Goal: Task Accomplishment & Management: Manage account settings

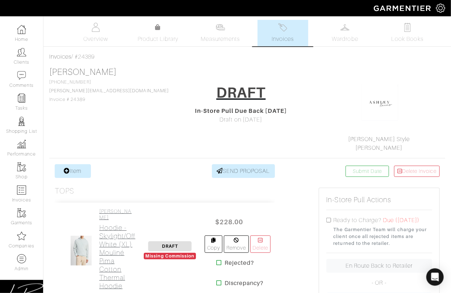
click at [101, 248] on h2 "Hoodie - Skylight/Off White (XL) Mouliné Pima Cotton Thermal Hoodie" at bounding box center [117, 257] width 36 height 67
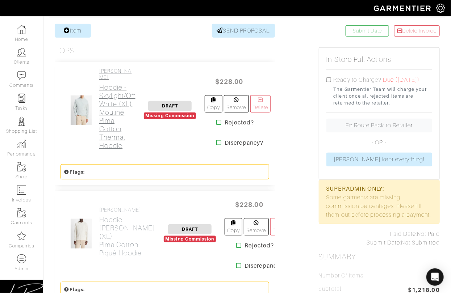
scroll to position [143, 0]
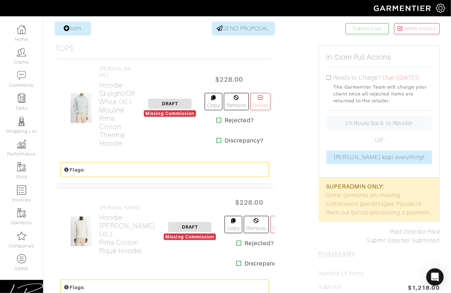
click at [96, 235] on div "VINCE Hoodie - Blanco (XL) Pima Cotton Piqué Hoodie" at bounding box center [110, 232] width 100 height 54
click at [101, 235] on h2 "Hoodie - Blanco (XL) Pima Cotton Piqué Hoodie" at bounding box center [127, 235] width 56 height 42
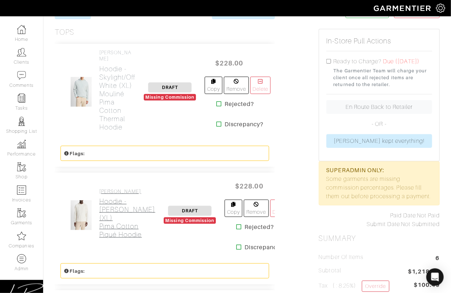
scroll to position [304, 0]
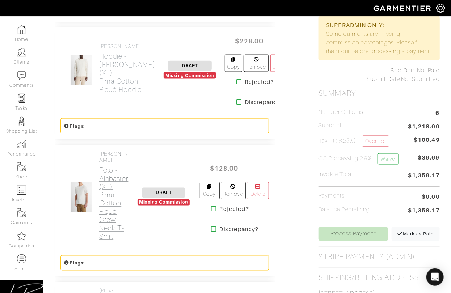
click at [102, 203] on h2 "Polo - Alabaster (XL) Pima Cotton Piqué Crew Neck T-Shirt" at bounding box center [113, 203] width 29 height 75
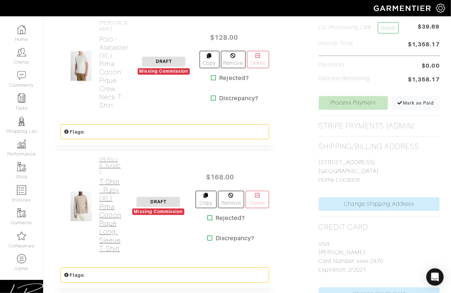
click at [107, 213] on h2 "T-Shirt - Putty (XL) Pima Cotton Piqué Long-Sleeve T-Shirt" at bounding box center [110, 215] width 22 height 75
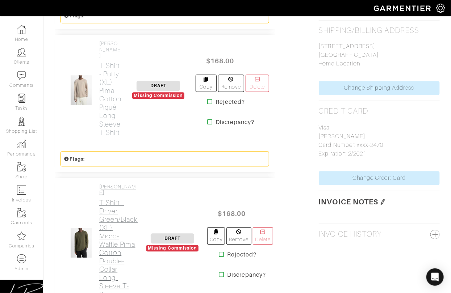
click at [108, 224] on h2 "T-Shirt - Driver Green/Black (XL) Micro-Waffle Pima Cotton Double-Collar Long-S…" at bounding box center [118, 249] width 39 height 100
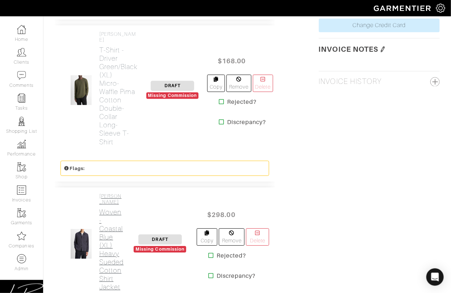
click at [108, 226] on h2 "Woven - Coastal Blue (XL) Heavy Sueded Cotton Shirt Jacket" at bounding box center [111, 249] width 24 height 83
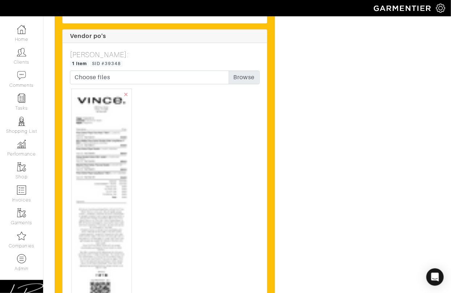
scroll to position [1891, 0]
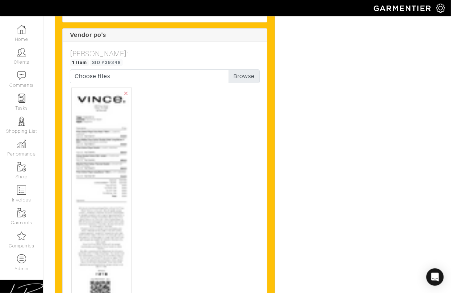
click at [110, 93] on img at bounding box center [102, 229] width 54 height 276
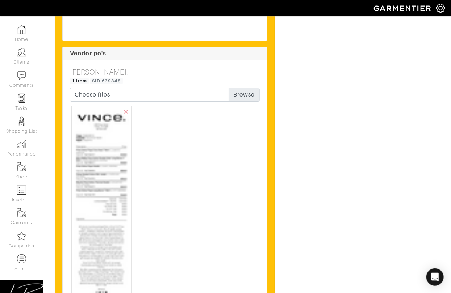
scroll to position [2247, 0]
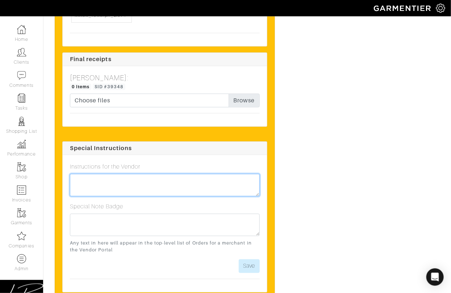
click at [139, 174] on textarea at bounding box center [165, 185] width 190 height 22
click at [192, 174] on textarea "CANCELLED - MOVED TO ORDER #" at bounding box center [165, 185] width 190 height 22
paste textarea "24405"
click at [134, 174] on textarea "CANCELLED - MOVED TO ORDER #24405" at bounding box center [165, 185] width 190 height 22
type textarea "CANCELLED - MOVED ITEMS TO ORDER #24405"
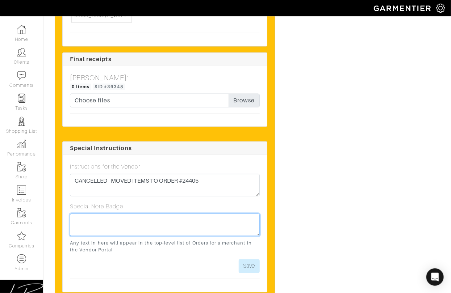
paste textarea "CANCELLED - MOVED ITEMS TO ORDER #24405"
type textarea "CANCELLED - MOVED ITEMS TO ORDER #24405"
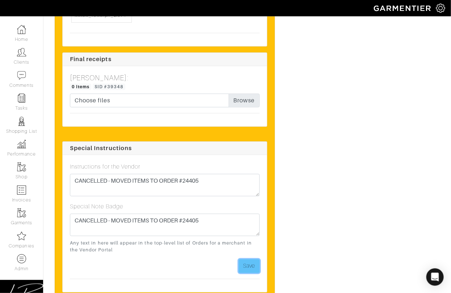
click at [254, 260] on button "Save" at bounding box center [249, 267] width 21 height 14
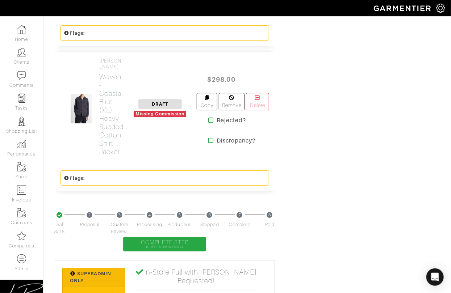
scroll to position [1475, 0]
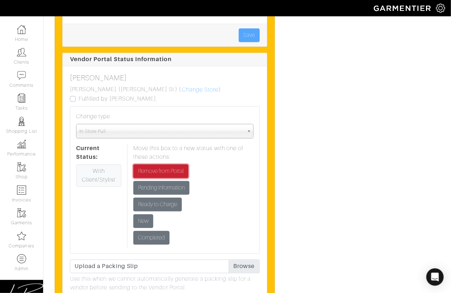
click at [168, 165] on input "Remove from Portal" at bounding box center [160, 172] width 55 height 14
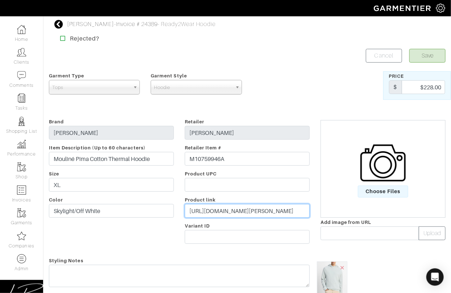
click at [226, 209] on input "https://www.vince.com/product/mouliné-pima-cotton-thermal-hoodie-M10759946A.html" at bounding box center [247, 211] width 125 height 14
click at [241, 213] on input "[URL][DOMAIN_NAME][PERSON_NAME]" at bounding box center [247, 211] width 125 height 14
click at [231, 208] on input "[URL][DOMAIN_NAME][PERSON_NAME]" at bounding box center [247, 211] width 125 height 14
click at [227, 209] on input "[URL][DOMAIN_NAME][PERSON_NAME]" at bounding box center [247, 211] width 125 height 14
click at [224, 210] on input "https://www.vince.com/product/micro-waffle-pima-cotton-double-collar-long-sleev…" at bounding box center [247, 211] width 125 height 14
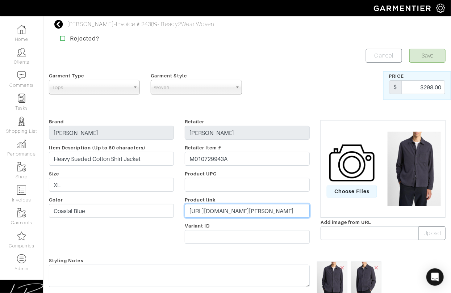
click at [237, 210] on input "[URL][DOMAIN_NAME][PERSON_NAME]" at bounding box center [247, 211] width 125 height 14
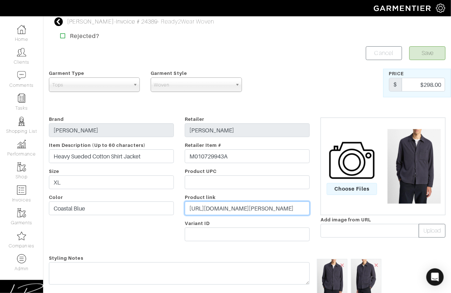
scroll to position [4, 0]
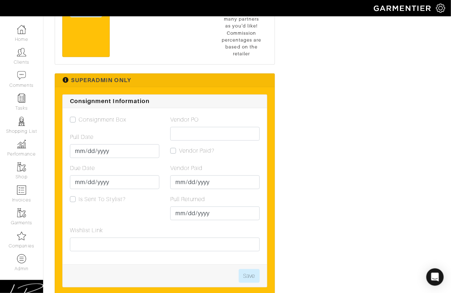
scroll to position [1156, 0]
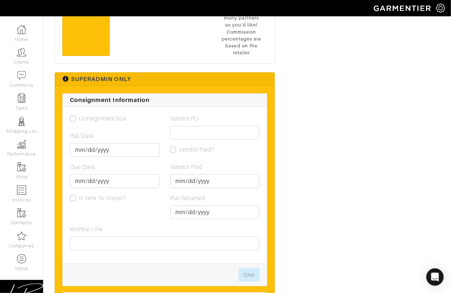
click at [79, 114] on label "Consignment Box" at bounding box center [103, 118] width 48 height 9
click at [75, 114] on input "Consignment Box" at bounding box center [73, 117] width 6 height 7
checkbox input "true"
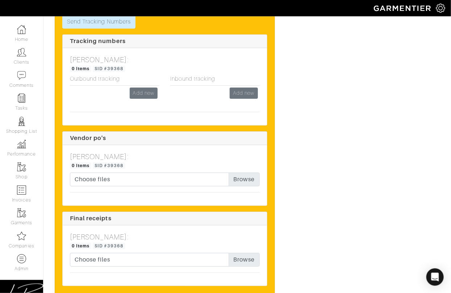
scroll to position [1871, 0]
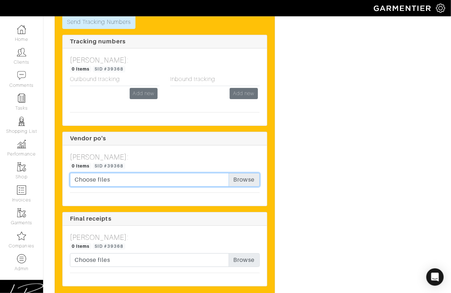
click at [236, 173] on input "Choose files" at bounding box center [165, 180] width 190 height 14
type input "C:\fakepath\Vince - 24405 pull - Chad Dubose (originally 24389 for Eric Hudson)…"
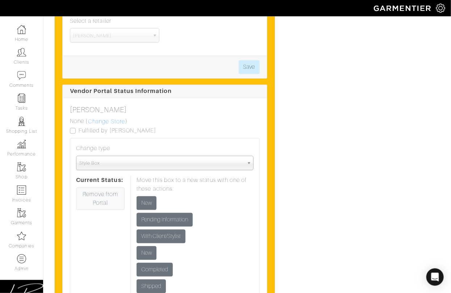
scroll to position [1436, 0]
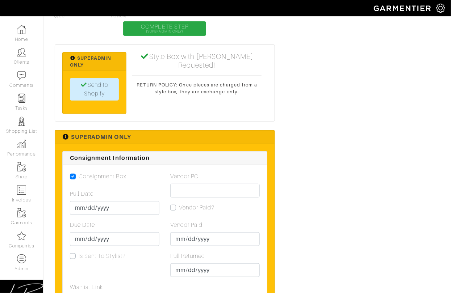
scroll to position [1058, 0]
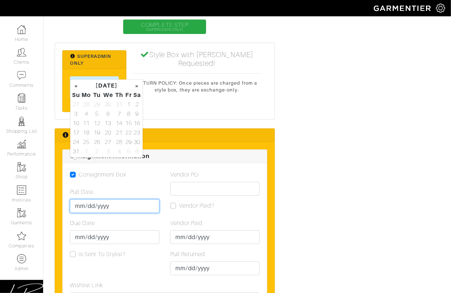
click at [77, 200] on input "Pull Date" at bounding box center [114, 207] width 89 height 14
click at [99, 134] on td "19" at bounding box center [97, 132] width 10 height 9
type input "[DATE]"
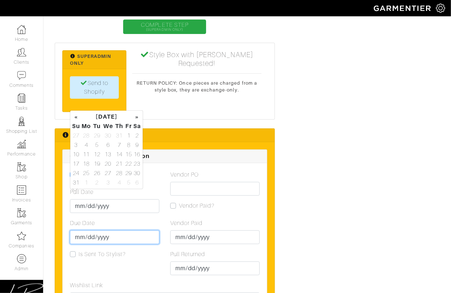
click at [79, 231] on input "Due Date" at bounding box center [114, 238] width 89 height 14
click at [128, 163] on td "22" at bounding box center [128, 163] width 8 height 9
type input "[DATE]"
click at [154, 219] on div "Consignment Box Pull Date [DATE] Due Date [DATE] Is Sent To Stylist?" at bounding box center [114, 226] width 100 height 111
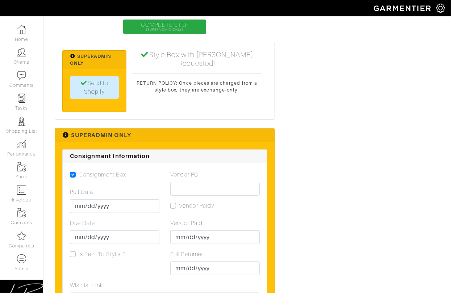
scroll to position [1148, 0]
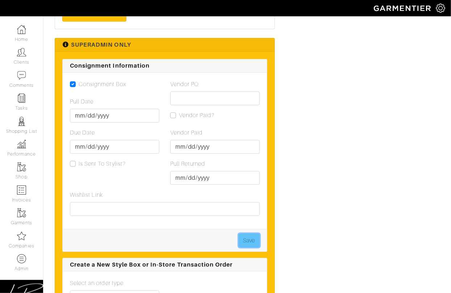
click at [241, 234] on button "Save" at bounding box center [249, 241] width 21 height 14
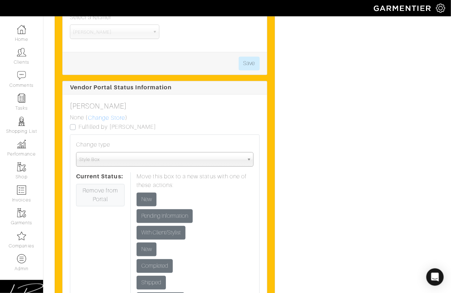
scroll to position [1451, 0]
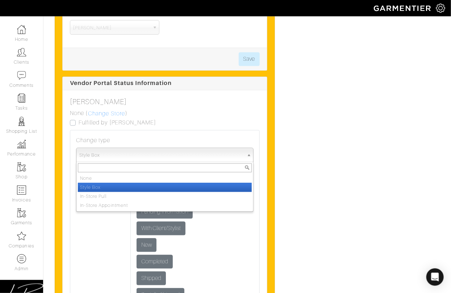
click at [127, 148] on span "Style Box" at bounding box center [161, 155] width 164 height 14
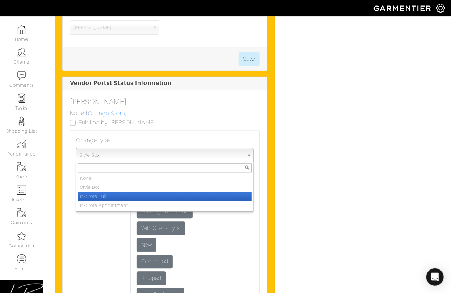
click at [127, 192] on li "In-Store Pull" at bounding box center [165, 196] width 174 height 9
select select "in_store_pull"
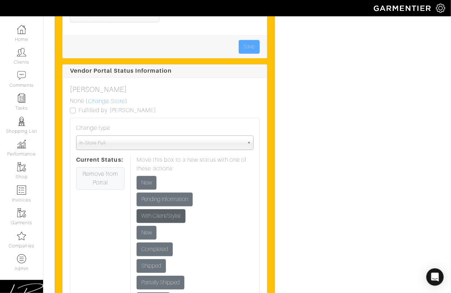
scroll to position [1437, 0]
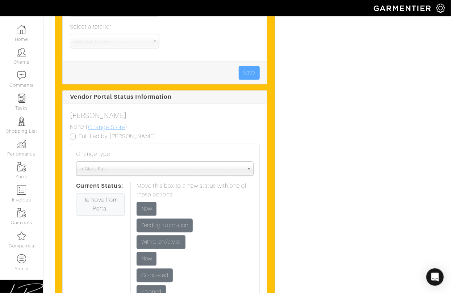
click at [102, 123] on link "Change Store" at bounding box center [107, 127] width 38 height 9
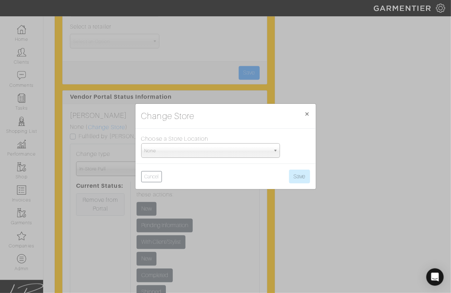
click at [182, 153] on span "None" at bounding box center [208, 151] width 126 height 14
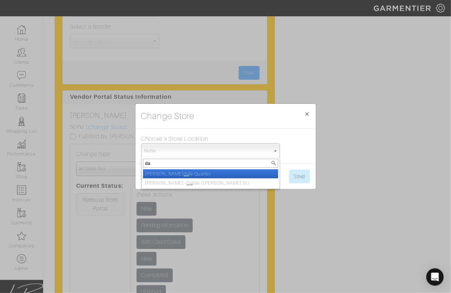
type input "dal"
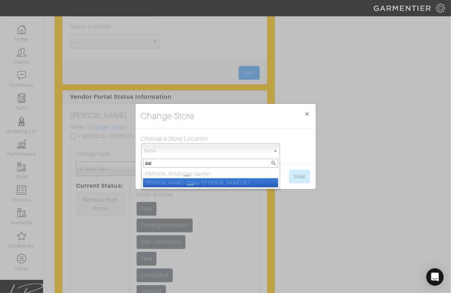
select select "8"
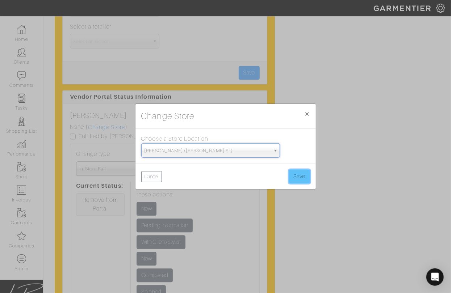
click at [303, 177] on button "Save" at bounding box center [299, 177] width 21 height 14
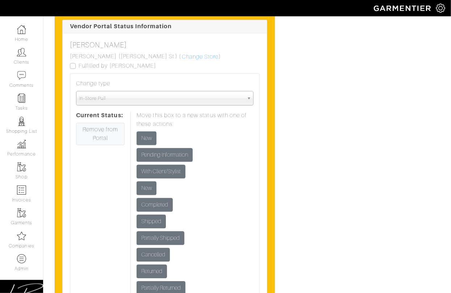
scroll to position [1510, 0]
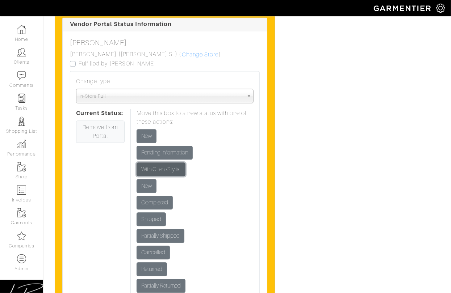
drag, startPoint x: 156, startPoint y: 129, endPoint x: 181, endPoint y: 133, distance: 25.7
click at [156, 163] on input "With Client/Stylist" at bounding box center [161, 170] width 49 height 14
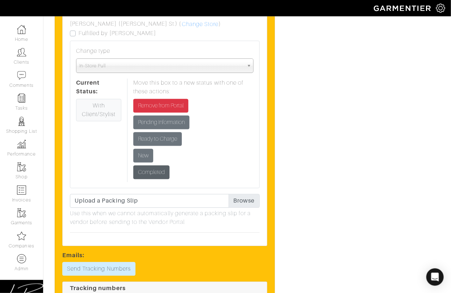
scroll to position [1541, 0]
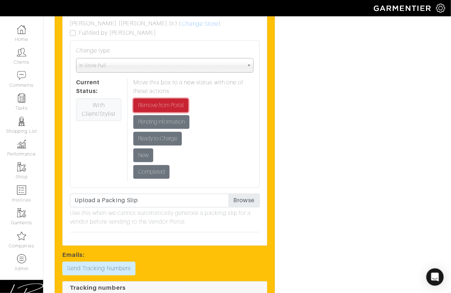
click at [150, 99] on input "Remove from Portal" at bounding box center [160, 106] width 55 height 14
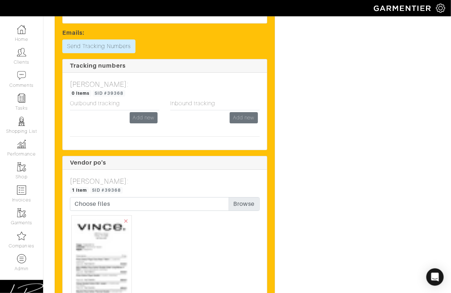
scroll to position [2330, 0]
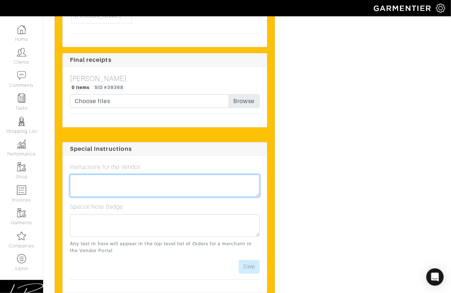
click at [183, 175] on textarea at bounding box center [165, 186] width 190 height 22
type textarea "Ashley L. pull on 8/19 @ 10:30am (originally order #24389, moved to this order)"
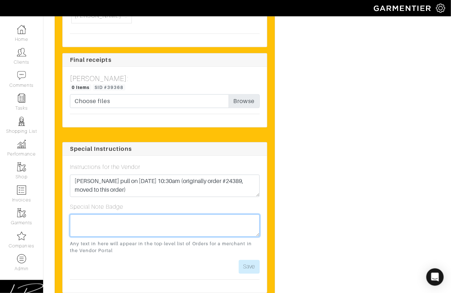
paste textarea "Ashley L. pull on 8/19 @ 10:30am (originally order #24389, moved to this order)"
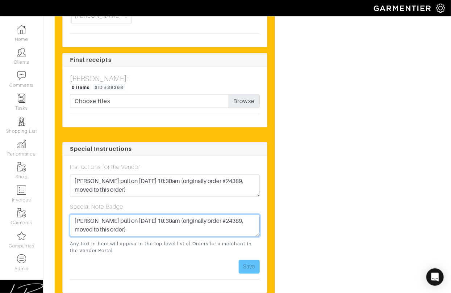
type textarea "Ashley L. pull on 8/19 @ 10:30am (originally order #24389, moved to this order)"
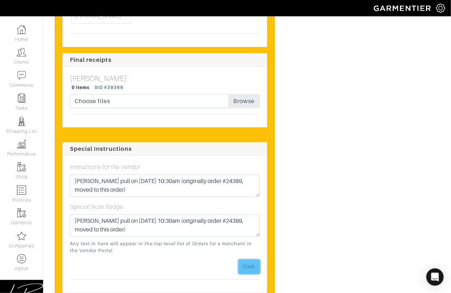
click at [252, 260] on button "Save" at bounding box center [249, 267] width 21 height 14
click at [251, 260] on button "Save" at bounding box center [249, 267] width 21 height 14
drag, startPoint x: 307, startPoint y: 206, endPoint x: 304, endPoint y: 209, distance: 4.1
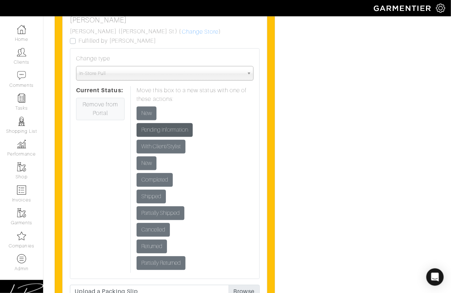
scroll to position [1530, 0]
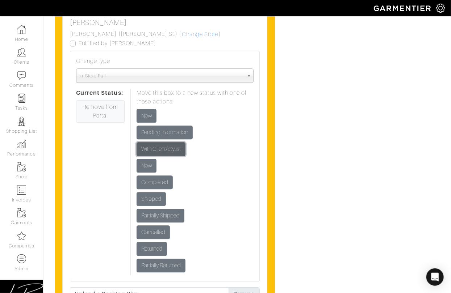
click at [155, 142] on input "With Client/Stylist" at bounding box center [161, 149] width 49 height 14
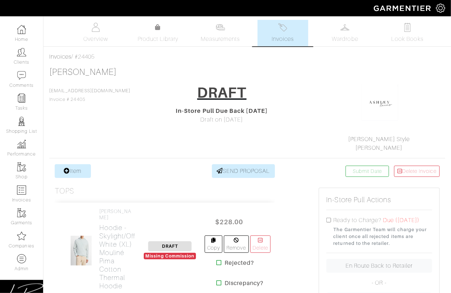
drag, startPoint x: 110, startPoint y: 56, endPoint x: 79, endPoint y: 55, distance: 31.2
click at [79, 55] on div "Invoices / #24405" at bounding box center [247, 57] width 396 height 9
copy div "24405"
click at [133, 88] on div "[PERSON_NAME] [EMAIL_ADDRESS][DOMAIN_NAME] Invoice # 24405 DRAFT In-Store Pull …" at bounding box center [247, 109] width 396 height 85
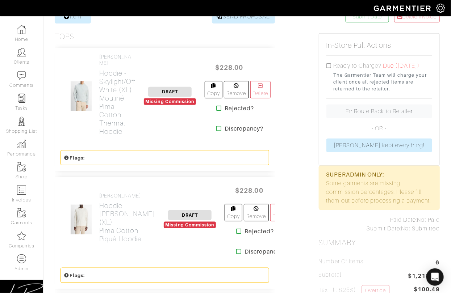
scroll to position [156, 0]
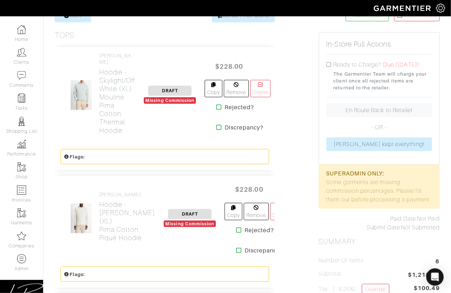
click at [220, 104] on icon at bounding box center [218, 107] width 5 height 6
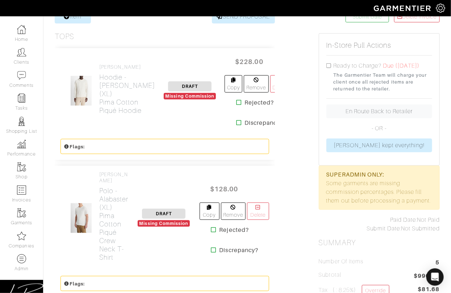
scroll to position [155, 0]
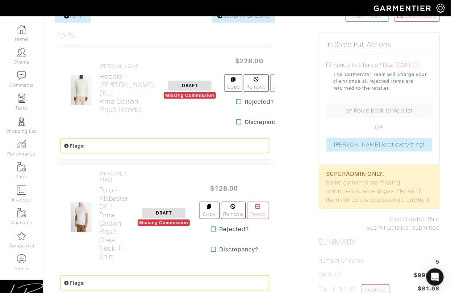
click at [236, 104] on icon at bounding box center [238, 102] width 5 height 6
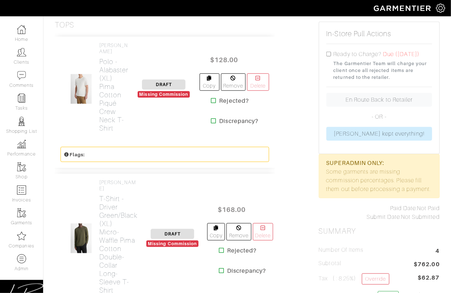
scroll to position [167, 0]
click at [212, 98] on icon at bounding box center [213, 100] width 5 height 6
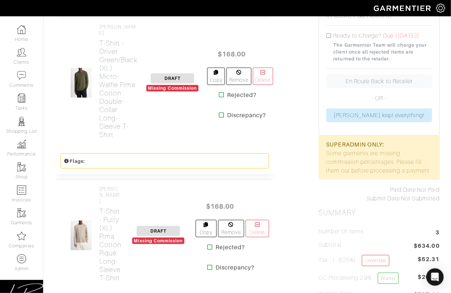
scroll to position [185, 0]
click at [222, 92] on icon at bounding box center [221, 95] width 5 height 6
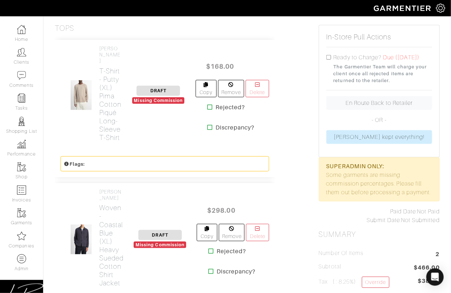
scroll to position [167, 0]
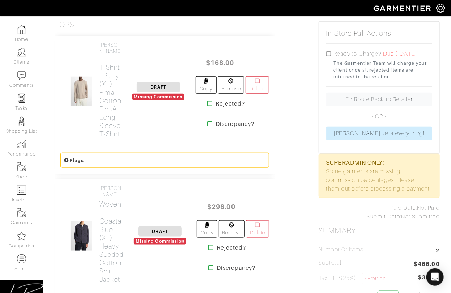
click at [208, 101] on icon at bounding box center [209, 104] width 5 height 6
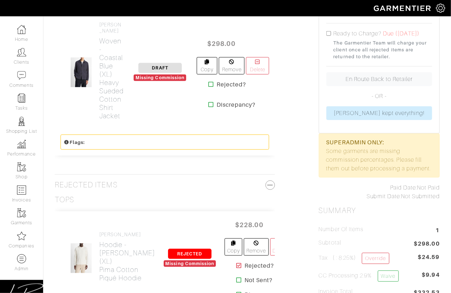
scroll to position [189, 0]
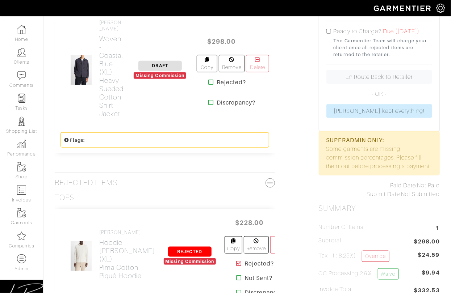
drag, startPoint x: 210, startPoint y: 78, endPoint x: 214, endPoint y: 85, distance: 8.1
click at [210, 79] on icon at bounding box center [210, 82] width 5 height 6
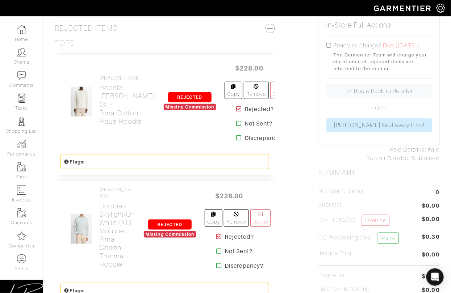
scroll to position [191, 0]
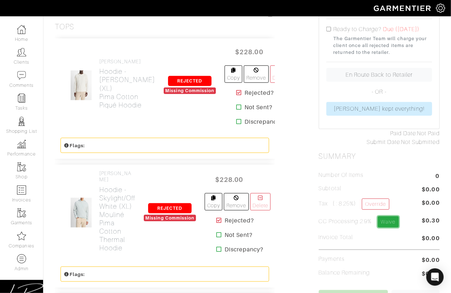
click at [398, 219] on link "Waive" at bounding box center [388, 222] width 21 height 11
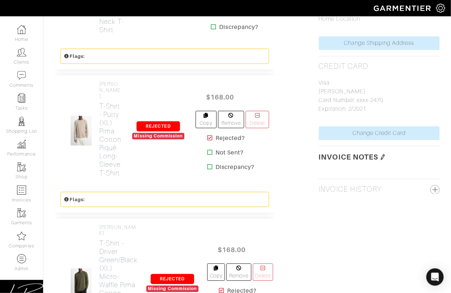
scroll to position [548, 0]
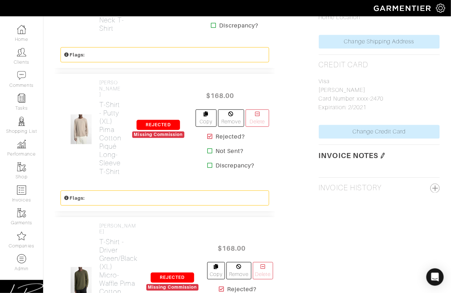
click at [382, 153] on img at bounding box center [383, 156] width 6 height 6
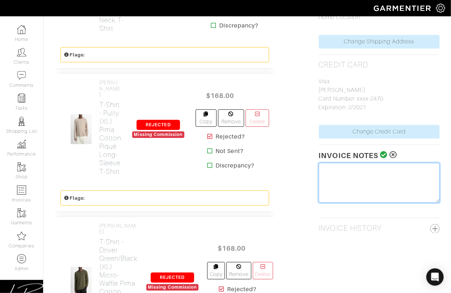
click at [370, 167] on textarea at bounding box center [379, 183] width 121 height 40
type textarea "p"
type textarea "PULL CANCELLED 8/20/25, Moved all items to Chad Dubose #24405"
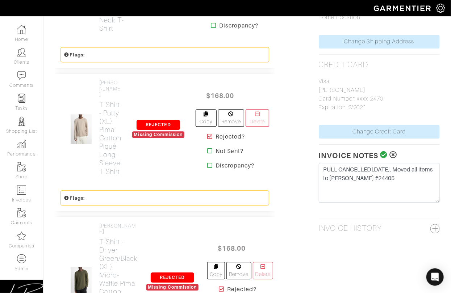
click at [383, 151] on icon at bounding box center [384, 154] width 8 height 7
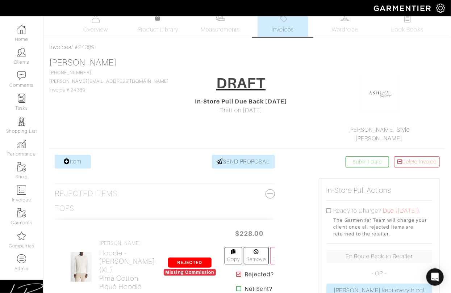
scroll to position [0, 0]
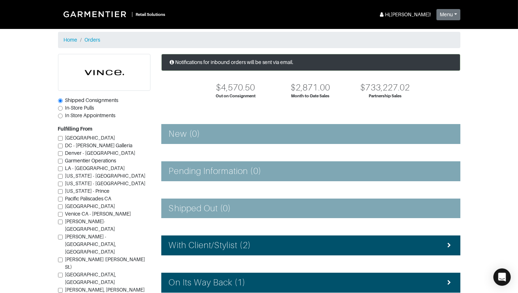
click at [88, 106] on span "In-Store Pulls" at bounding box center [79, 108] width 29 height 6
click at [63, 106] on input "In-Store Pulls" at bounding box center [60, 108] width 5 height 5
radio input "true"
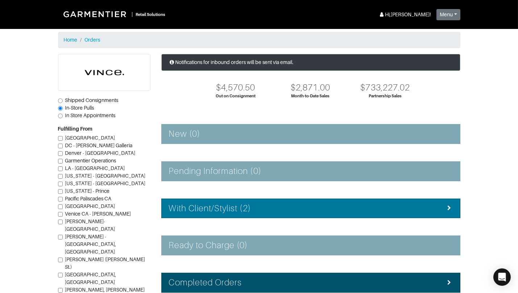
click at [251, 204] on div "With Client/Stylist (2)" at bounding box center [311, 209] width 284 height 11
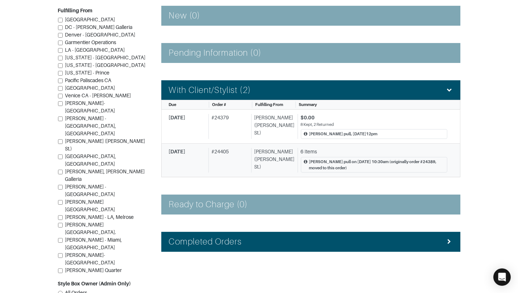
scroll to position [119, 0]
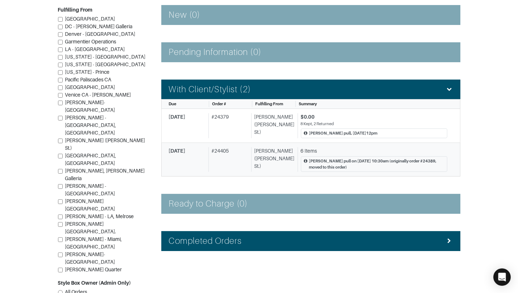
click at [245, 169] on div "# 24405" at bounding box center [228, 159] width 40 height 25
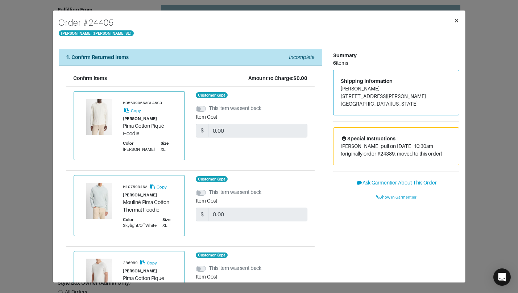
click at [456, 25] on span "×" at bounding box center [456, 21] width 5 height 10
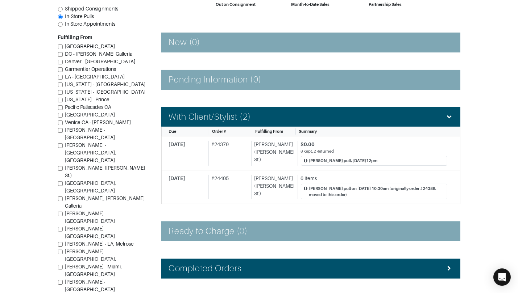
scroll to position [99, 0]
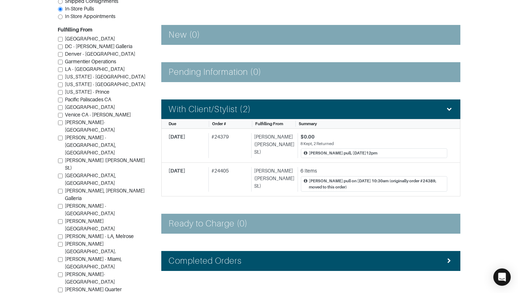
click at [90, 4] on span "Shipped Consignments" at bounding box center [91, 1] width 53 height 6
click at [63, 4] on input "Shipped Consignments" at bounding box center [60, 1] width 5 height 5
radio input "true"
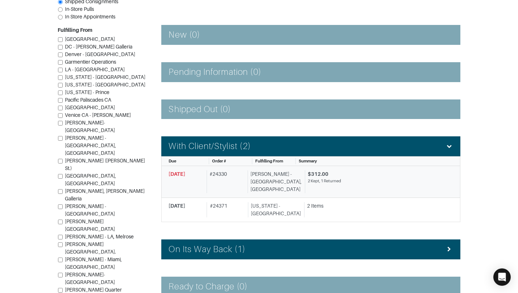
click at [255, 174] on div "[PERSON_NAME] - [GEOGRAPHIC_DATA], [GEOGRAPHIC_DATA]" at bounding box center [274, 182] width 54 height 23
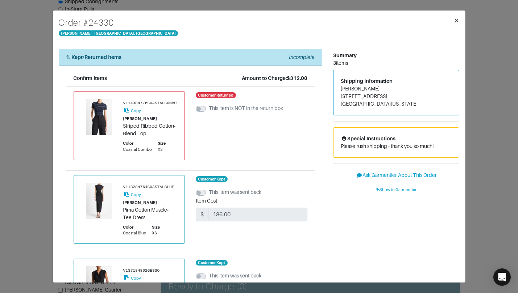
click at [456, 22] on span "×" at bounding box center [456, 21] width 5 height 10
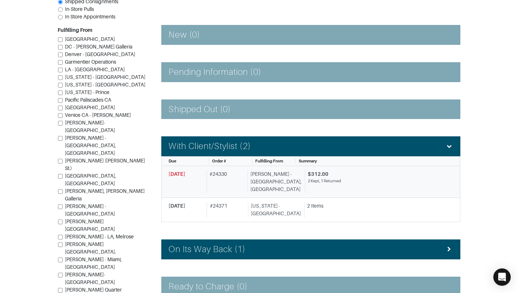
click at [269, 176] on div "Vince - Chicago, Oak Street" at bounding box center [274, 182] width 54 height 23
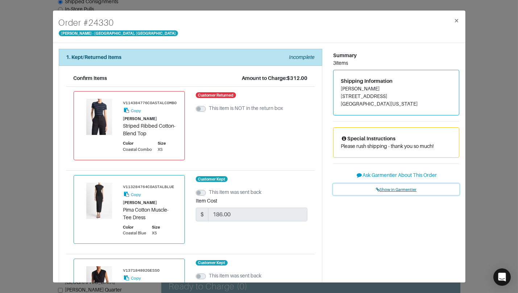
click at [396, 189] on span "Show in Garmentier" at bounding box center [396, 190] width 41 height 4
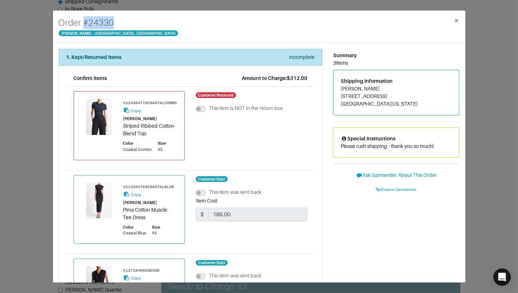
drag, startPoint x: 90, startPoint y: 23, endPoint x: 121, endPoint y: 22, distance: 31.1
click at [121, 22] on div "Order # 24330 Vince - Chicago, Oak Street ×" at bounding box center [259, 27] width 412 height 33
copy h4 "# 24330"
drag, startPoint x: 42, startPoint y: 81, endPoint x: 54, endPoint y: 66, distance: 18.8
click at [42, 81] on div "Order # 24330 Vince - Chicago, Oak Street × 1. Kept/Returned Items Incomplete C…" at bounding box center [259, 146] width 518 height 293
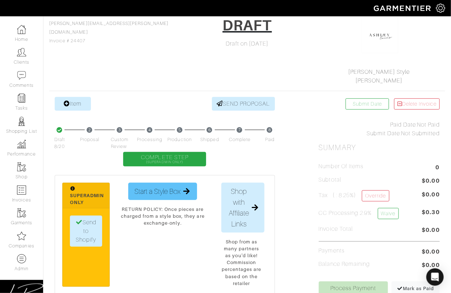
scroll to position [230, 0]
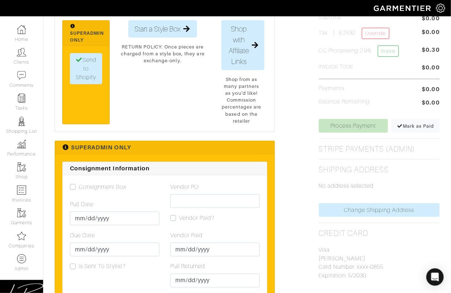
drag, startPoint x: 74, startPoint y: 185, endPoint x: 102, endPoint y: 143, distance: 50.6
click at [79, 185] on label "Consignment Box" at bounding box center [103, 187] width 48 height 9
click at [74, 185] on input "Consignment Box" at bounding box center [73, 186] width 6 height 7
checkbox input "true"
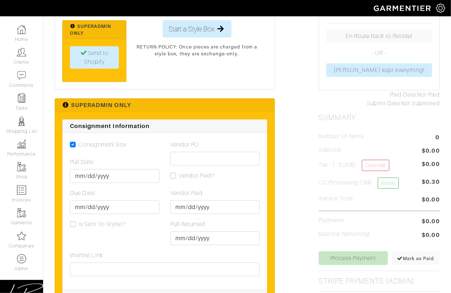
scroll to position [0, 0]
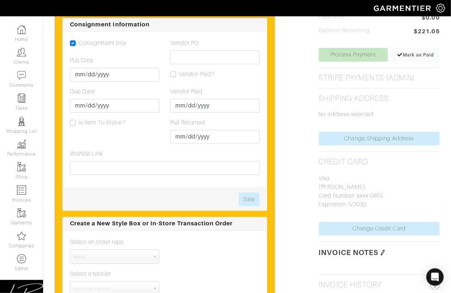
scroll to position [485, 0]
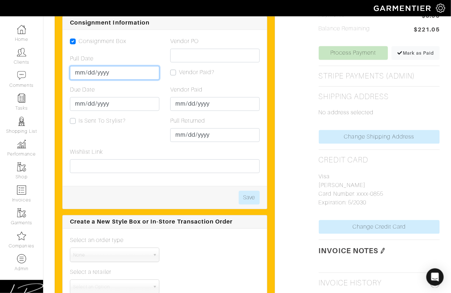
click at [79, 68] on input "Pull Date" at bounding box center [114, 73] width 89 height 14
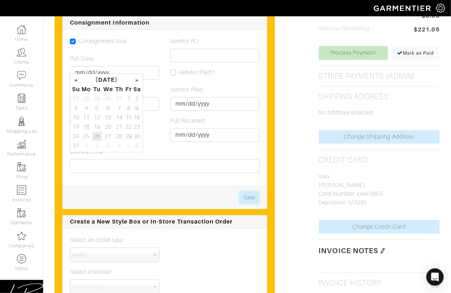
click at [93, 136] on td "26" at bounding box center [97, 136] width 10 height 9
type input "[DATE]"
click at [163, 95] on div "Consignment Box Pull Date [DATE] Due Date Is Sent To Stylist?" at bounding box center [114, 92] width 100 height 111
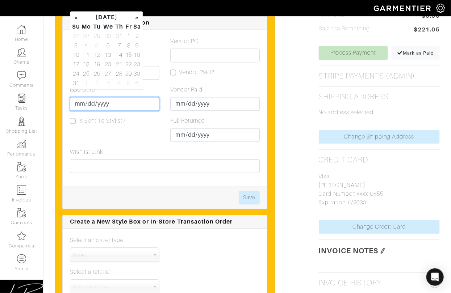
click at [82, 99] on input "Due Date" at bounding box center [114, 104] width 89 height 14
click at [129, 74] on td "29" at bounding box center [128, 74] width 8 height 9
type input "[DATE]"
click at [246, 192] on button "Save" at bounding box center [249, 198] width 21 height 14
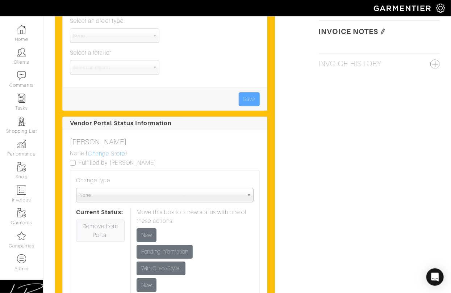
scroll to position [706, 0]
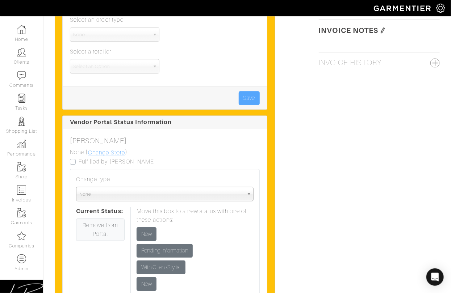
click at [105, 148] on link "Change Store" at bounding box center [107, 152] width 38 height 9
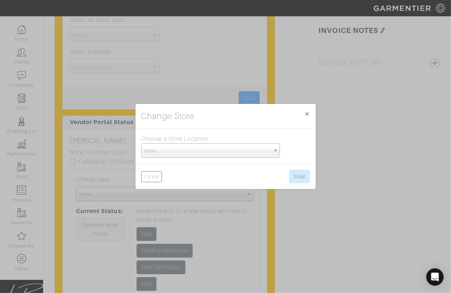
click at [175, 153] on span "None" at bounding box center [208, 151] width 126 height 14
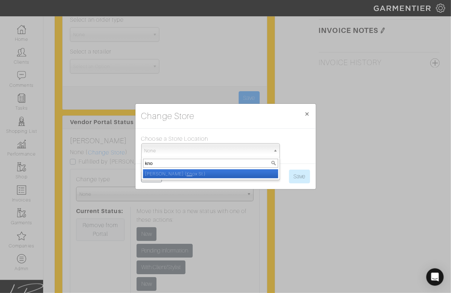
type input "knox"
select select "8"
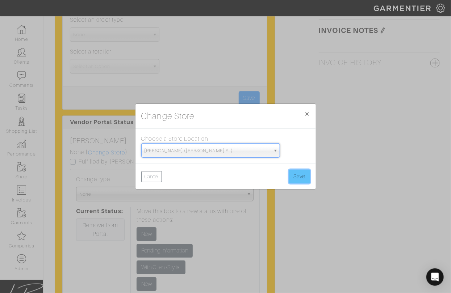
click at [300, 176] on button "Save" at bounding box center [299, 177] width 21 height 14
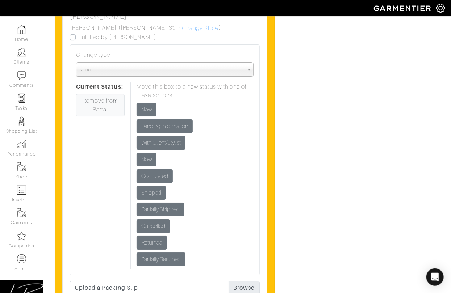
scroll to position [768, 0]
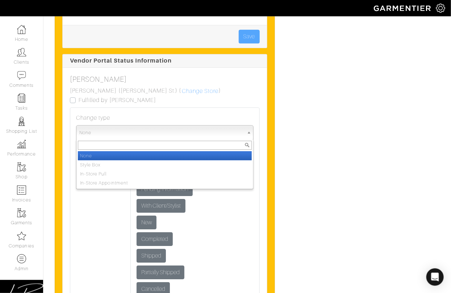
click at [153, 129] on span "None" at bounding box center [161, 133] width 164 height 14
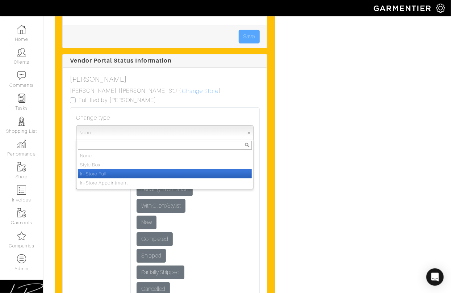
click at [153, 169] on li "In-Store Pull" at bounding box center [165, 173] width 174 height 9
select select "in_store_pull"
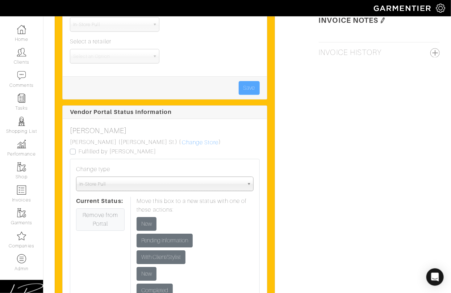
scroll to position [716, 0]
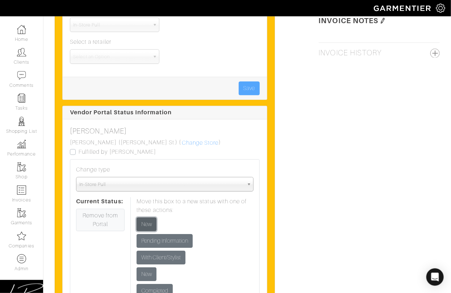
click at [150, 218] on input "New" at bounding box center [147, 225] width 20 height 14
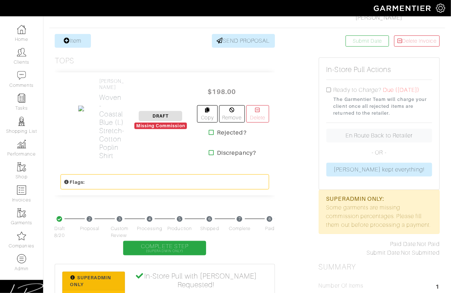
scroll to position [131, 0]
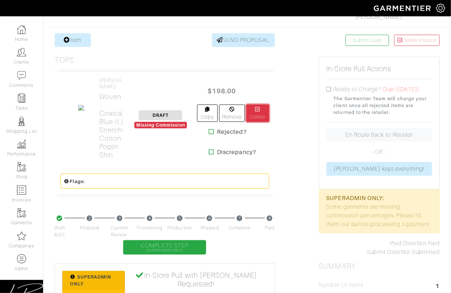
click at [257, 110] on link "Delete" at bounding box center [257, 113] width 23 height 17
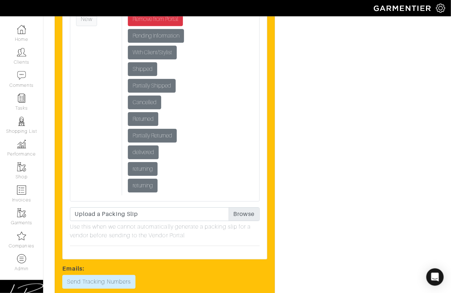
scroll to position [1228, 0]
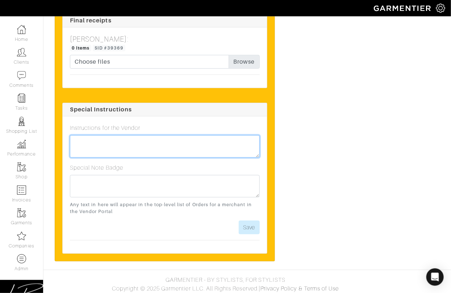
click at [127, 135] on textarea at bounding box center [165, 146] width 190 height 22
type textarea "[PERSON_NAME], [DATE] 12pm CT"
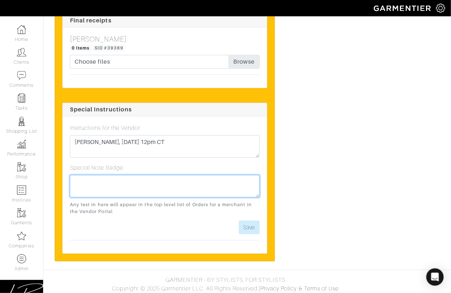
paste textarea "[PERSON_NAME], [DATE] 12pm CT"
click at [97, 181] on textarea "Ashley L., 8/26 @ 12pm CT" at bounding box center [165, 186] width 190 height 22
type textarea "Ashley L. pull, 8/26 @ 12pm CT"
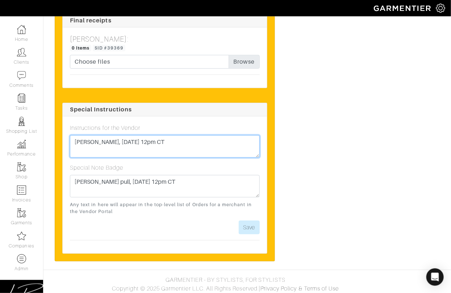
drag, startPoint x: 183, startPoint y: 145, endPoint x: 188, endPoint y: 138, distance: 8.5
click at [184, 128] on div "Instructions for the Vendor Ashley L., 8/26 @ 12pm CT" at bounding box center [165, 141] width 190 height 34
paste textarea "pull"
type textarea "Ashley L. pull, 8/26 @ 12pm CT"
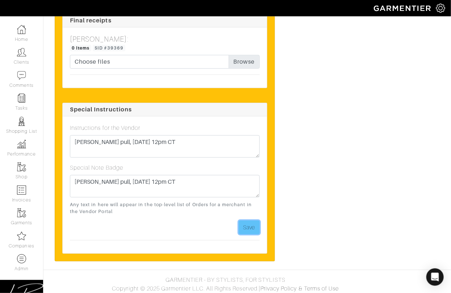
click at [250, 222] on button "Save" at bounding box center [249, 228] width 21 height 14
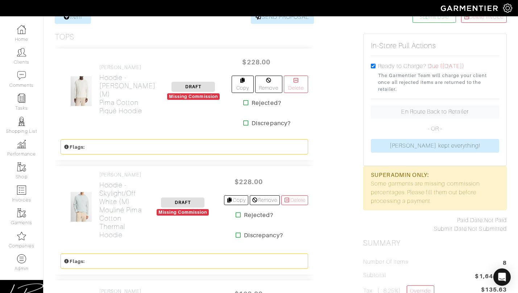
scroll to position [155, 0]
click at [107, 106] on h2 "Hoodie - Blanco (M) Pima Cotton Piqué Hoodie" at bounding box center [127, 94] width 56 height 42
click at [113, 184] on h2 "Hoodie - Skylight/Off White (M) Mouliné Pima Cotton Thermal Hoodie" at bounding box center [120, 210] width 42 height 58
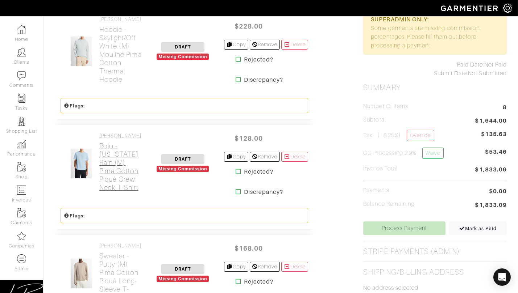
click at [115, 171] on h2 "Polo - California Rain (M) Pima Cotton Piqué Crew Neck T-Shirt" at bounding box center [120, 167] width 42 height 50
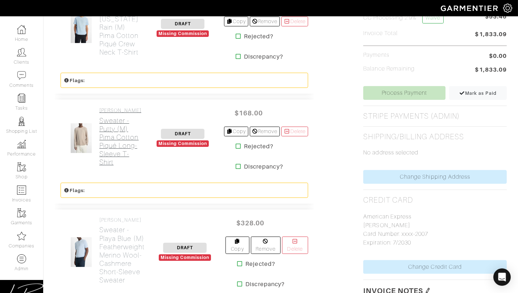
click at [116, 167] on h2 "Sweater - Putty (M) Pima Cotton Piqué Long-Sleeve T-Shirt" at bounding box center [120, 142] width 42 height 50
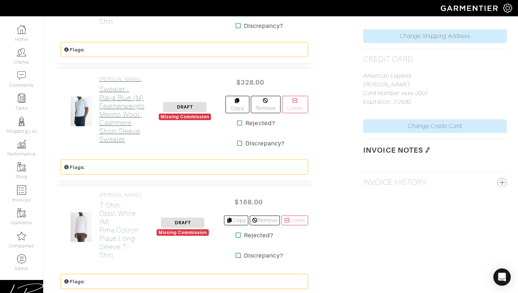
click at [117, 143] on h2 "Sweater - Playa Blue (M) Featherweight Merino Wool-Cashmere Short-Sleeve Sweater" at bounding box center [121, 114] width 45 height 58
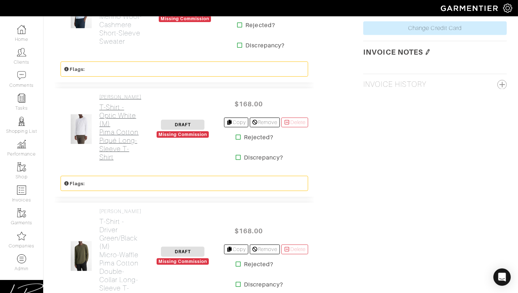
click at [118, 162] on h2 "T-Shirt - Optic White (M) Pima Cotton Piqué Long-Sleeve T-Shirt" at bounding box center [120, 132] width 42 height 58
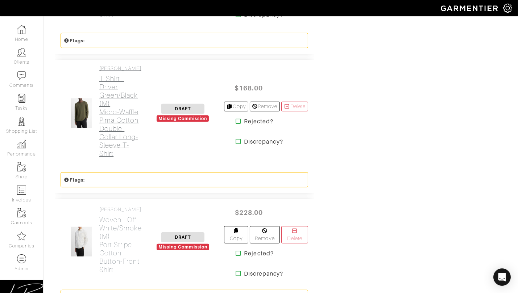
click at [118, 158] on h2 "T-Shirt - Driver Green/Black (M) Micro-Waffle Pima Cotton Double-Collar Long-Sl…" at bounding box center [120, 116] width 42 height 83
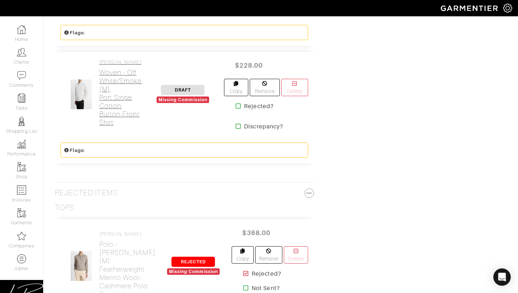
scroll to position [976, 0]
click at [118, 126] on h2 "Woven - Off White/Smoke (M) Port Stripe Cotton Button-Front Shirt" at bounding box center [120, 97] width 43 height 58
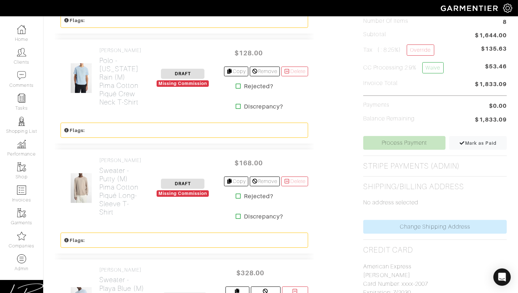
scroll to position [367, 0]
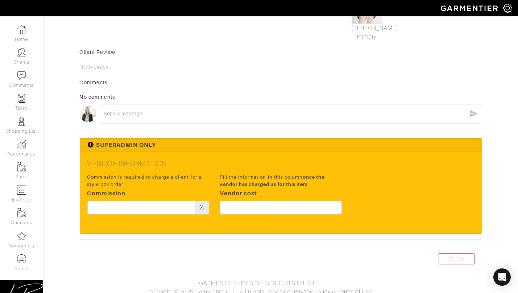
scroll to position [286, 0]
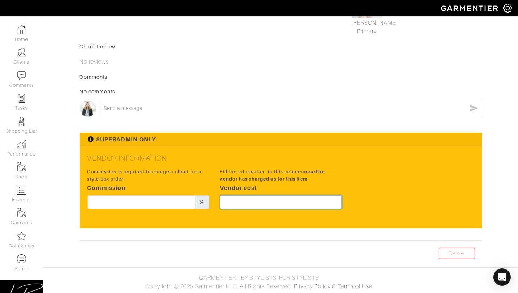
click at [283, 198] on input "text" at bounding box center [281, 203] width 122 height 14
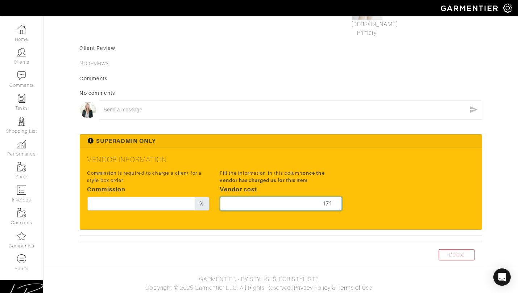
type input "171"
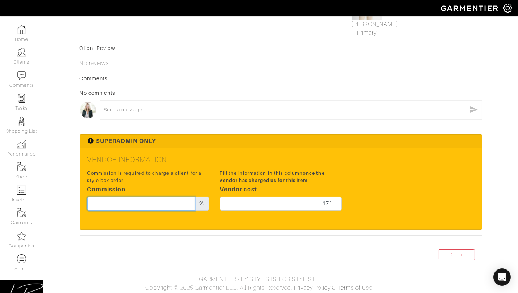
click at [163, 202] on input "text" at bounding box center [141, 204] width 108 height 14
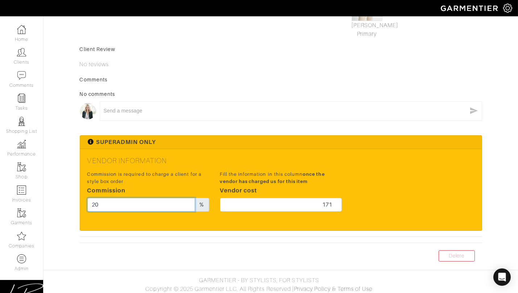
type input "20"
click at [383, 169] on div "Commission is required to charge a client for a style box order Commission 20 %…" at bounding box center [281, 193] width 398 height 48
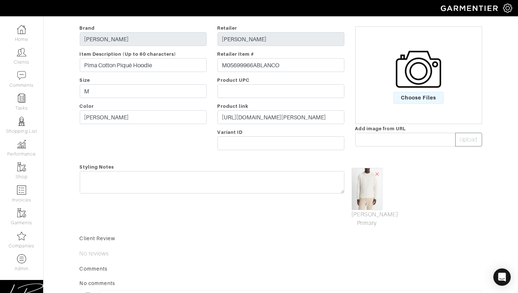
scroll to position [0, 0]
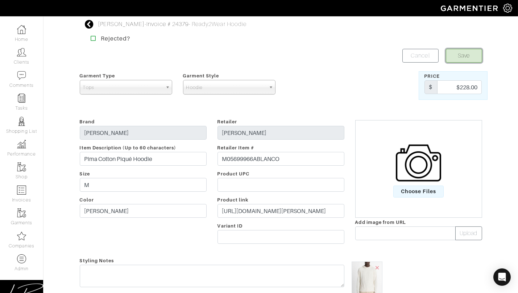
click at [458, 51] on button "Save" at bounding box center [463, 56] width 36 height 14
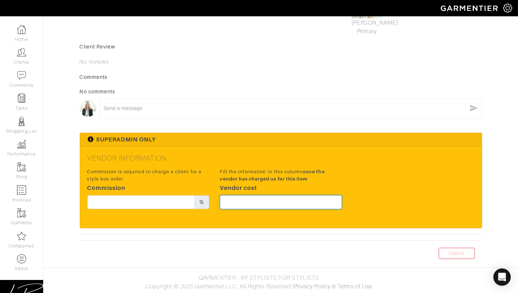
click at [261, 208] on input "text" at bounding box center [281, 203] width 122 height 14
type input "171"
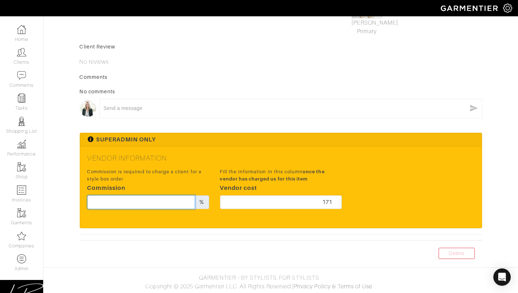
click at [133, 205] on input "text" at bounding box center [141, 203] width 108 height 14
type input "20"
click at [243, 156] on h5 "Vendor Information" at bounding box center [280, 158] width 387 height 9
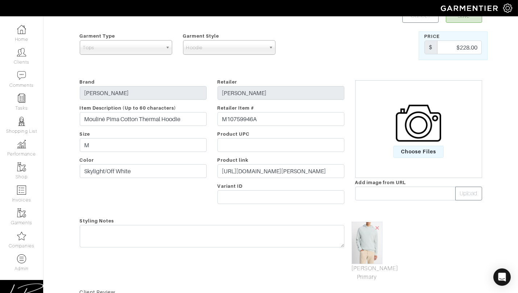
scroll to position [0, 0]
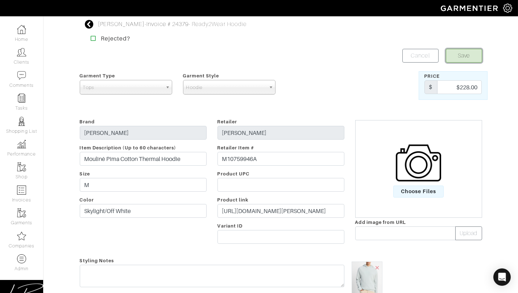
drag, startPoint x: 454, startPoint y: 55, endPoint x: 449, endPoint y: 53, distance: 5.3
click at [454, 55] on button "Save" at bounding box center [463, 56] width 36 height 14
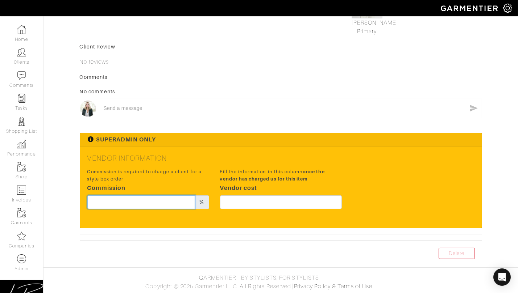
click at [183, 202] on input "text" at bounding box center [141, 203] width 108 height 14
type input "20"
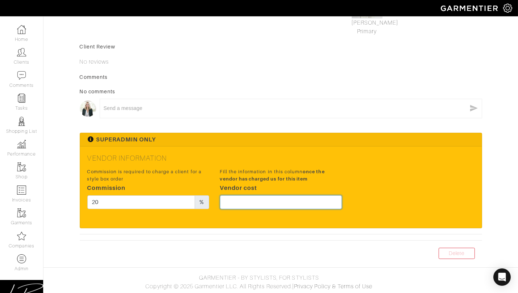
paste input "126"
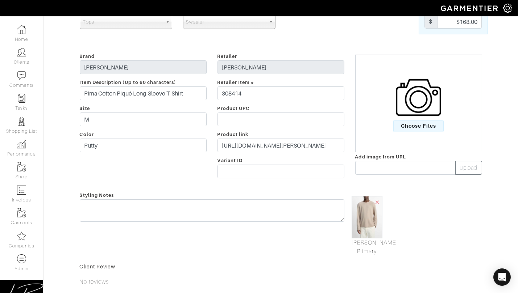
scroll to position [0, 0]
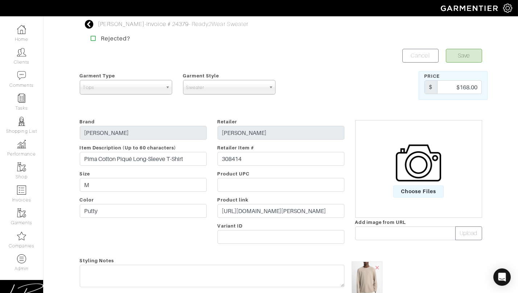
type input "126"
click at [469, 59] on button "Save" at bounding box center [463, 56] width 36 height 14
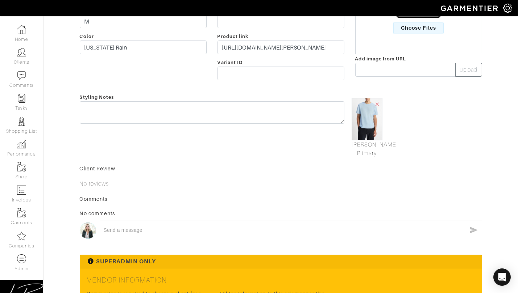
scroll to position [286, 0]
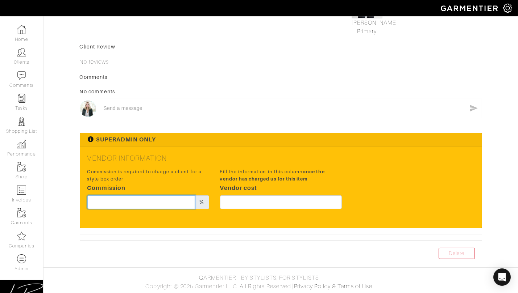
click at [161, 201] on input "text" at bounding box center [141, 203] width 108 height 14
type input "20"
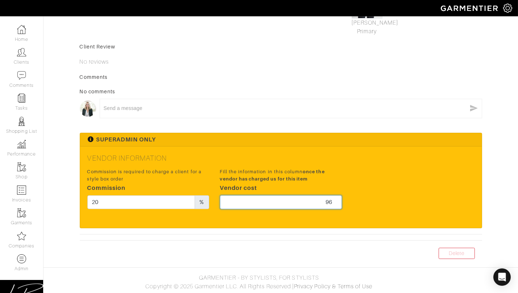
type input "96"
drag, startPoint x: 327, startPoint y: 181, endPoint x: 331, endPoint y: 180, distance: 4.1
click at [328, 181] on small "Fill the information in this column once the vendor has charged us for this item" at bounding box center [281, 175] width 122 height 14
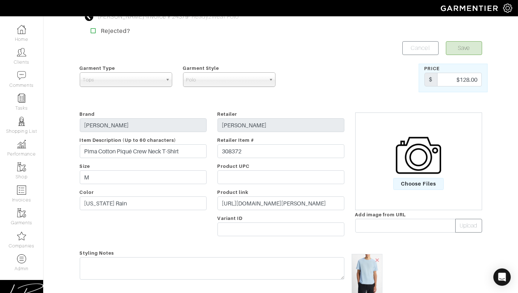
scroll to position [0, 0]
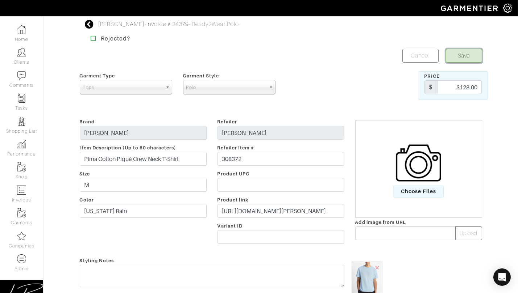
click at [452, 58] on button "Save" at bounding box center [463, 56] width 36 height 14
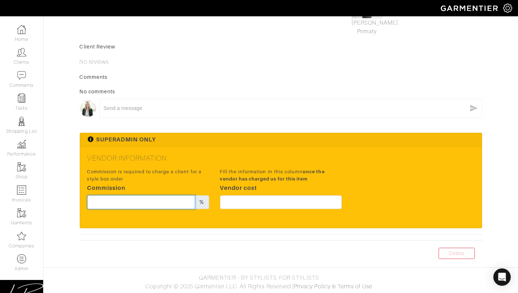
click at [183, 196] on input "text" at bounding box center [141, 203] width 108 height 14
type input "20"
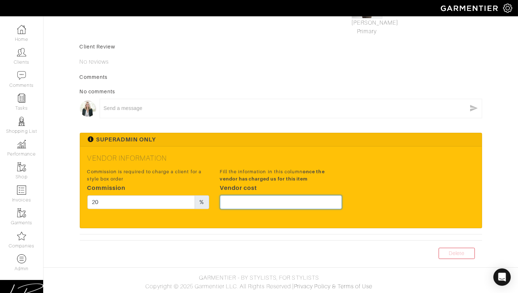
paste input "126"
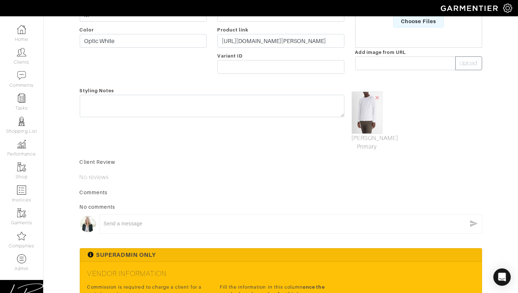
scroll to position [0, 0]
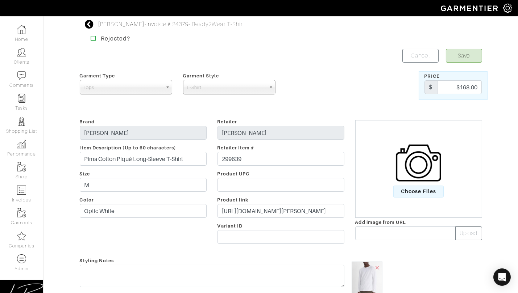
type input "126"
click at [478, 58] on button "Save" at bounding box center [463, 56] width 36 height 14
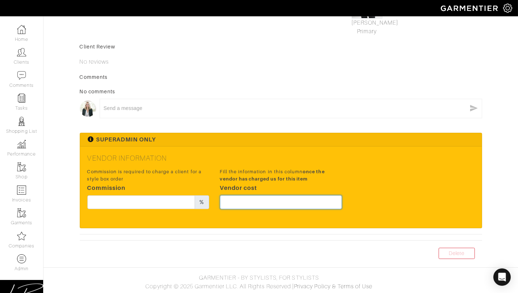
click at [242, 203] on input "text" at bounding box center [281, 203] width 122 height 14
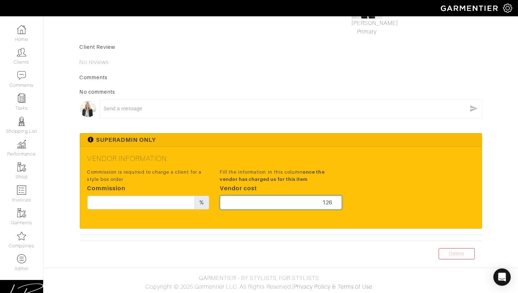
type input "126"
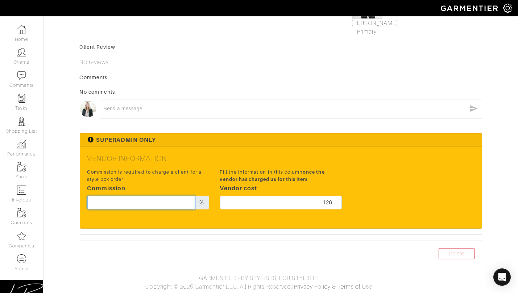
click at [165, 201] on input "text" at bounding box center [141, 203] width 108 height 14
type input "20"
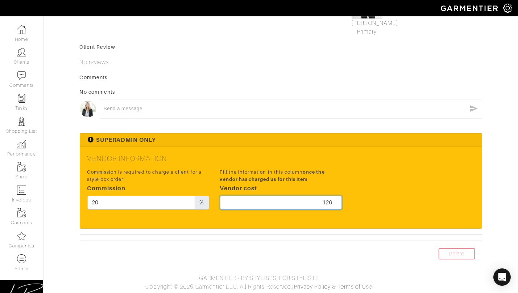
click at [273, 200] on input "126" at bounding box center [281, 203] width 122 height 14
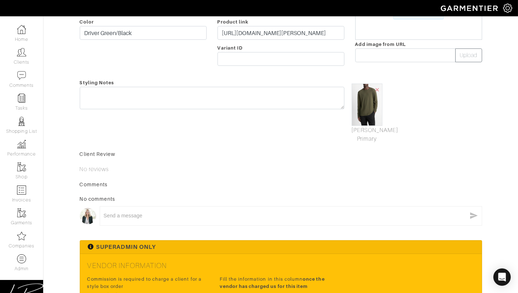
scroll to position [0, 0]
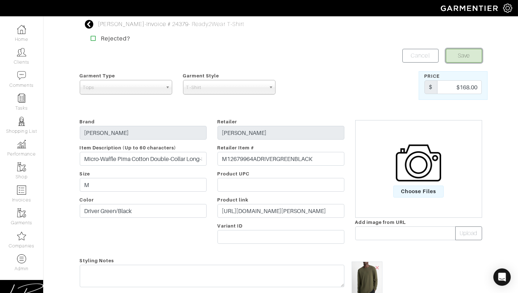
click at [463, 54] on button "Save" at bounding box center [463, 56] width 36 height 14
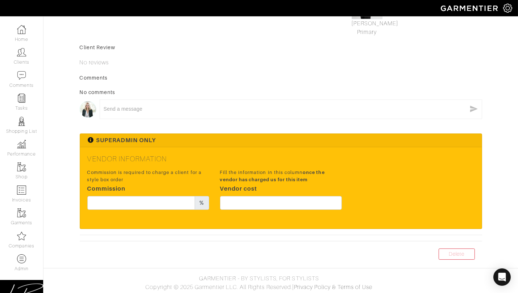
scroll to position [286, 0]
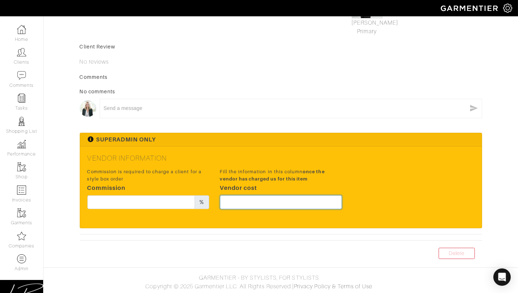
click at [280, 197] on input "text" at bounding box center [281, 203] width 122 height 14
type input "171"
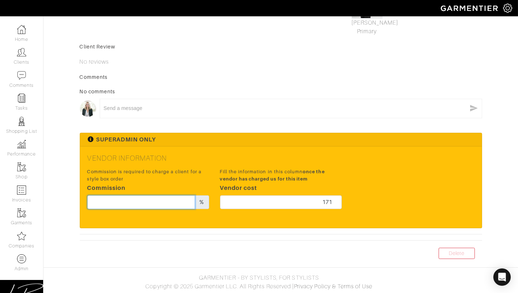
click at [122, 197] on input "text" at bounding box center [141, 203] width 108 height 14
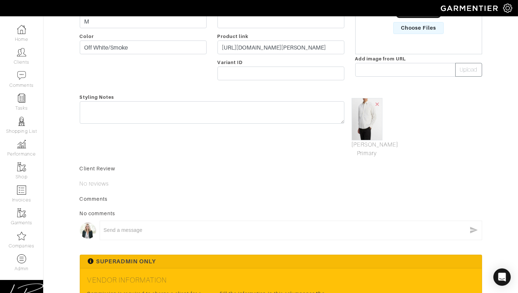
scroll to position [0, 0]
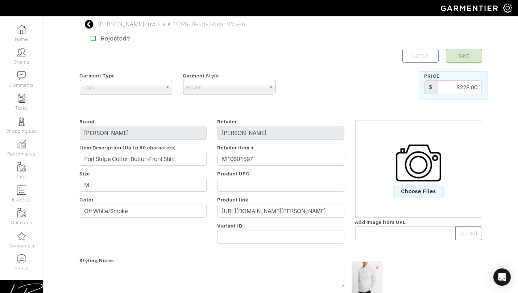
type input "20"
click at [473, 54] on button "Save" at bounding box center [463, 56] width 36 height 14
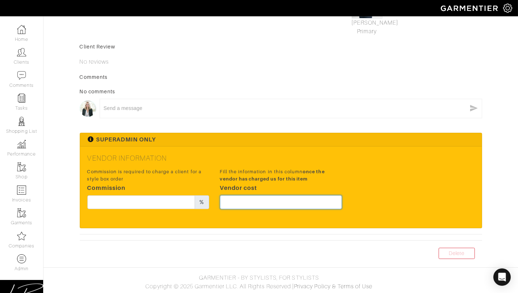
click at [267, 201] on input "text" at bounding box center [281, 203] width 122 height 14
type input "246"
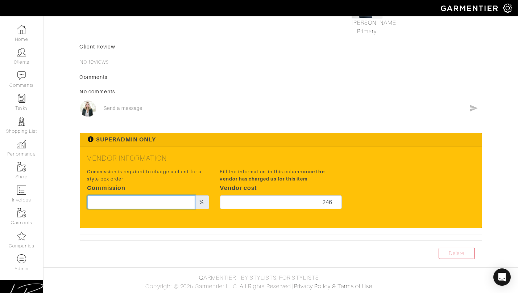
click at [140, 203] on input "text" at bounding box center [141, 203] width 108 height 14
type input "20"
click at [240, 164] on div "Vendor Information Commission is required to charge a client for a style box or…" at bounding box center [280, 187] width 401 height 81
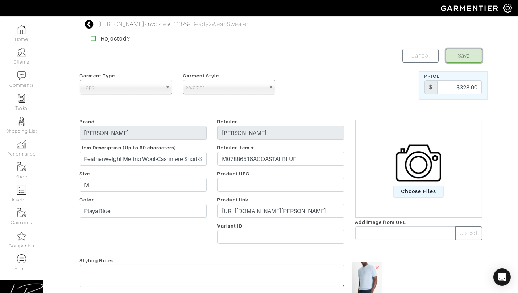
click at [458, 58] on button "Save" at bounding box center [463, 56] width 36 height 14
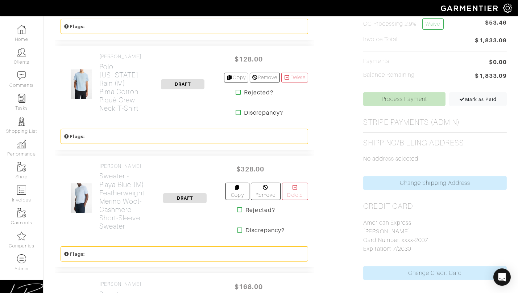
scroll to position [391, 0]
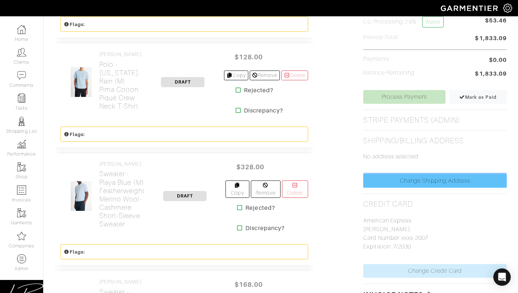
click at [440, 174] on link "Change Shipping Address" at bounding box center [434, 181] width 143 height 14
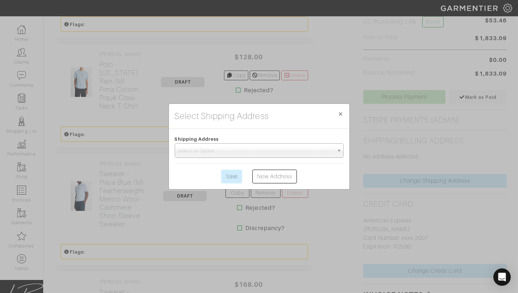
click at [275, 143] on div "Shipping Address Select an Option" at bounding box center [259, 146] width 180 height 23
click at [278, 148] on span "Select an Option" at bounding box center [256, 151] width 156 height 14
click at [339, 112] on span "×" at bounding box center [340, 114] width 5 height 10
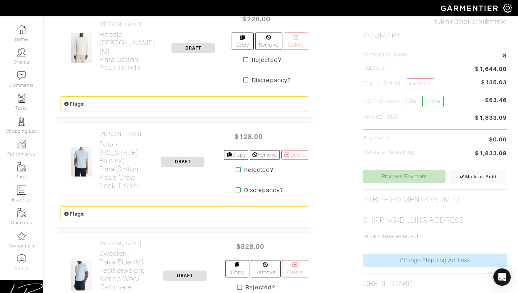
scroll to position [260, 0]
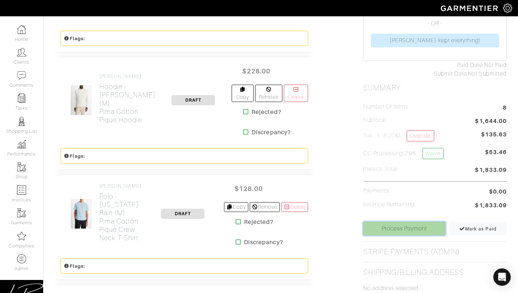
click at [387, 222] on link "Process Payment" at bounding box center [404, 229] width 82 height 14
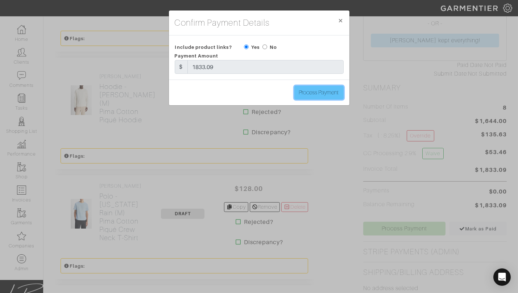
click at [320, 93] on input "Process Payment" at bounding box center [318, 93] width 49 height 14
type input "Process Payment"
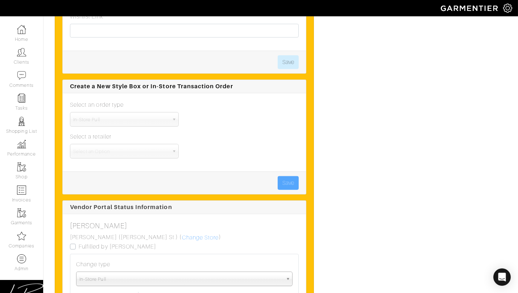
scroll to position [1666, 0]
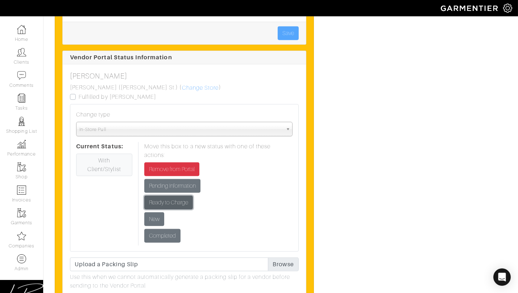
click at [168, 196] on input "Ready to Charge" at bounding box center [168, 203] width 49 height 14
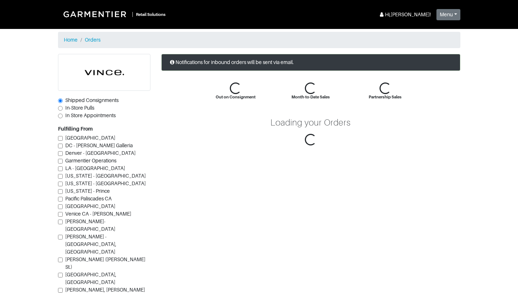
scroll to position [99, 0]
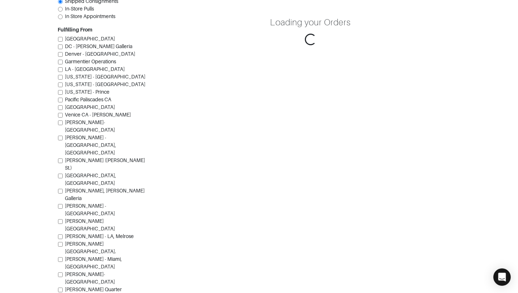
drag, startPoint x: 78, startPoint y: 10, endPoint x: 85, endPoint y: 13, distance: 7.0
click at [79, 11] on div "Shipped Consignments In-Store Pulls In Store Appointments Fulfilling From [GEOG…" at bounding box center [104, 153] width 92 height 396
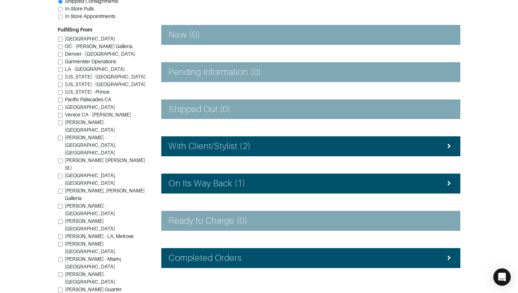
click at [81, 12] on span "In-Store Pulls" at bounding box center [79, 9] width 29 height 6
click at [63, 12] on input "In-Store Pulls" at bounding box center [60, 9] width 5 height 5
radio input "true"
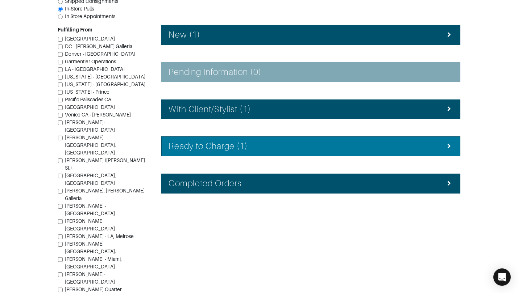
click at [241, 139] on li "Ready to Charge (1)" at bounding box center [310, 147] width 299 height 20
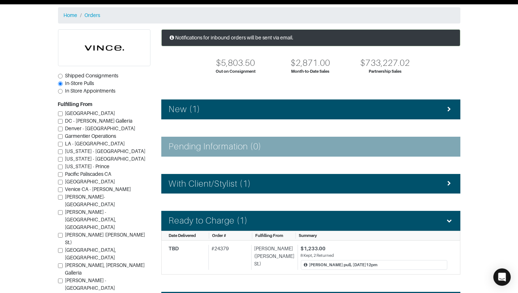
scroll to position [24, 0]
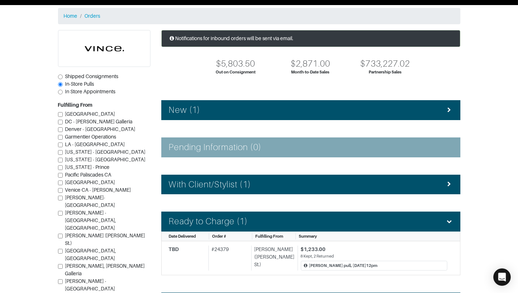
click at [90, 76] on span "Shipped Consignments" at bounding box center [91, 77] width 53 height 6
click at [63, 76] on input "Shipped Consignments" at bounding box center [60, 77] width 5 height 5
radio input "true"
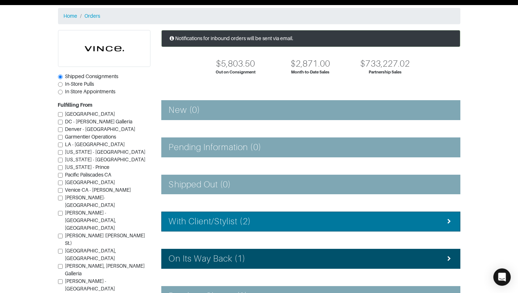
click at [252, 222] on div "With Client/Stylist (2)" at bounding box center [311, 222] width 284 height 11
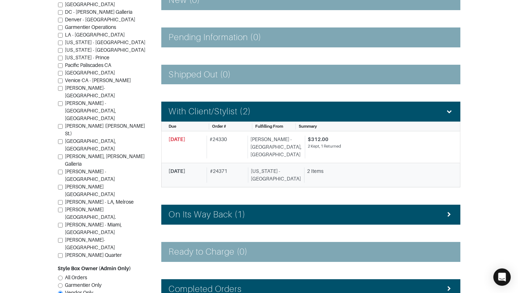
scroll to position [138, 0]
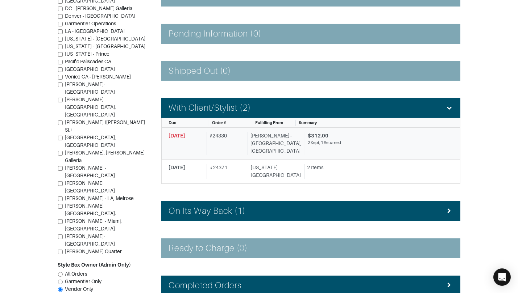
click at [257, 132] on div "[PERSON_NAME] - [GEOGRAPHIC_DATA], [GEOGRAPHIC_DATA]" at bounding box center [274, 143] width 54 height 23
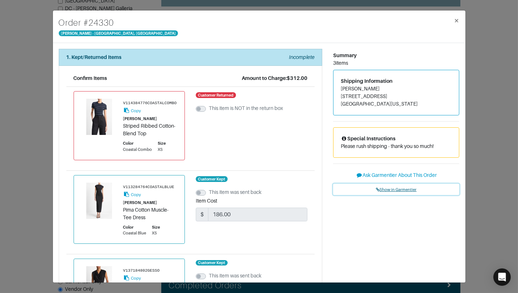
click at [402, 187] on link "Show in Garmentier" at bounding box center [396, 189] width 126 height 11
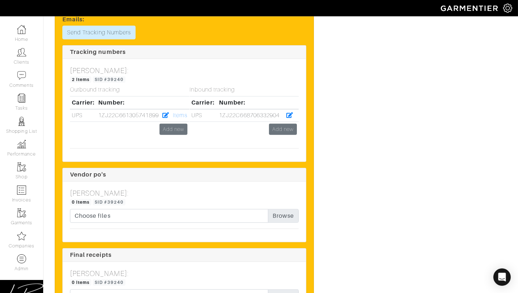
scroll to position [1295, 0]
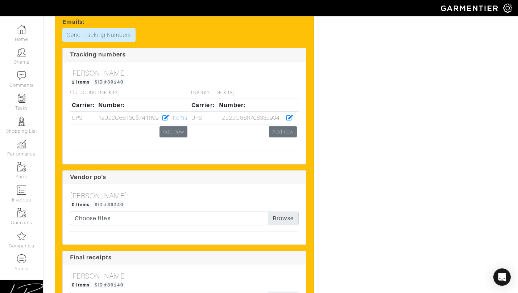
drag, startPoint x: 282, startPoint y: 115, endPoint x: 212, endPoint y: 97, distance: 71.7
click at [217, 115] on td "1ZJ22C668706332904" at bounding box center [250, 118] width 67 height 13
copy td "1ZJ22C668706332904"
drag, startPoint x: 281, startPoint y: 117, endPoint x: 220, endPoint y: 113, distance: 61.4
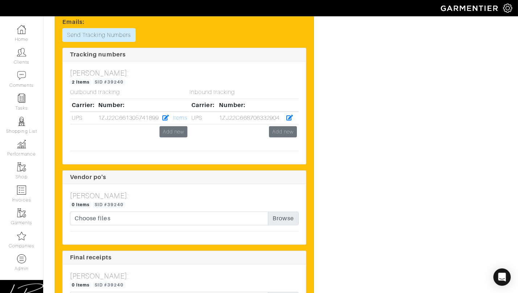
click at [218, 114] on td "1ZJ22C668706332904" at bounding box center [250, 118] width 67 height 13
copy td "1ZJ22C668706332904"
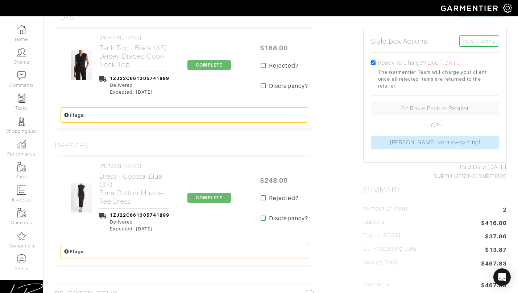
scroll to position [0, 0]
